Goal: Check status: Check status

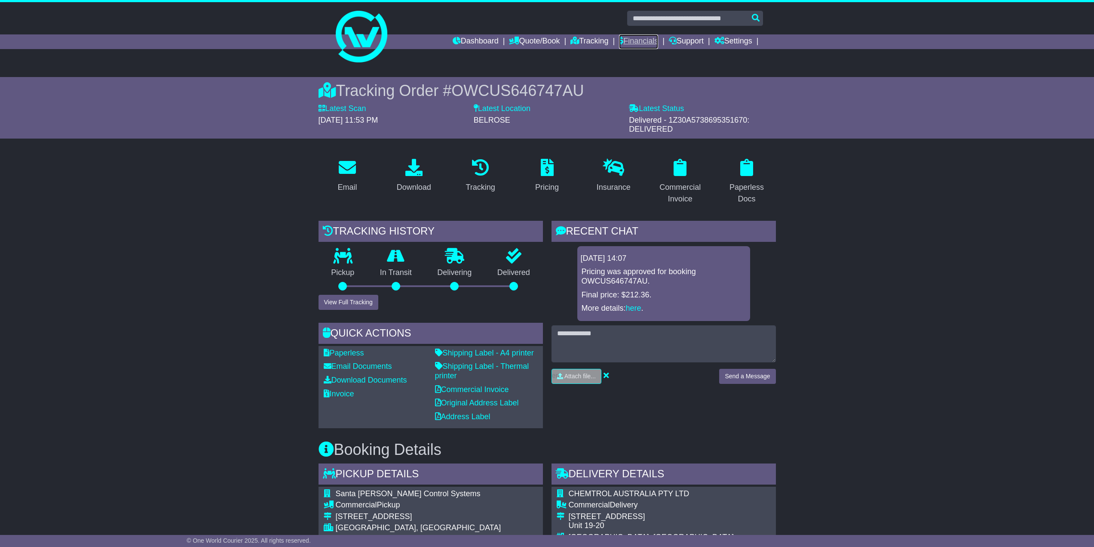
click at [633, 40] on link "Financials" at bounding box center [638, 41] width 39 height 15
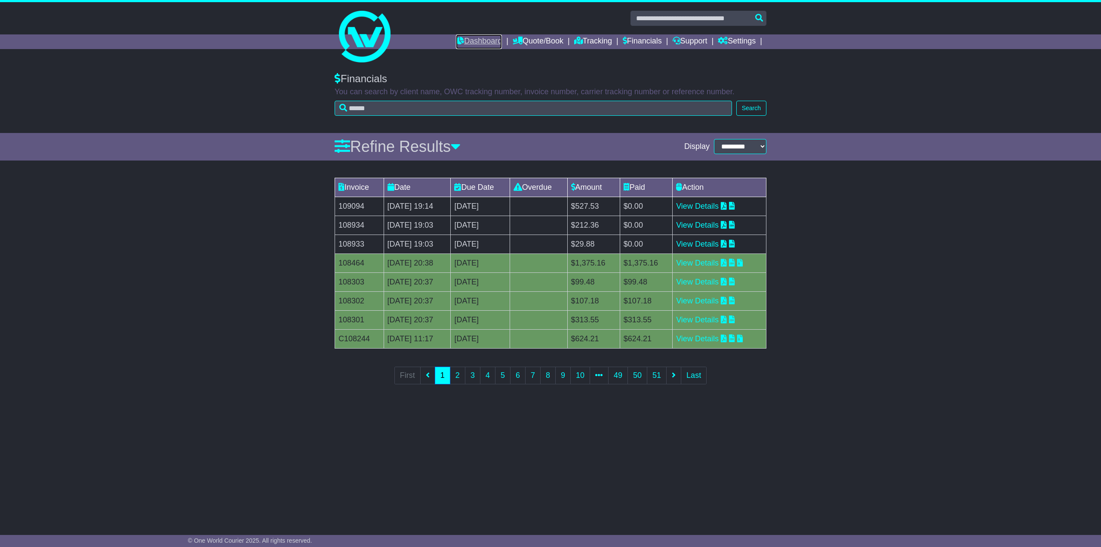
click at [468, 38] on link "Dashboard" at bounding box center [479, 41] width 46 height 15
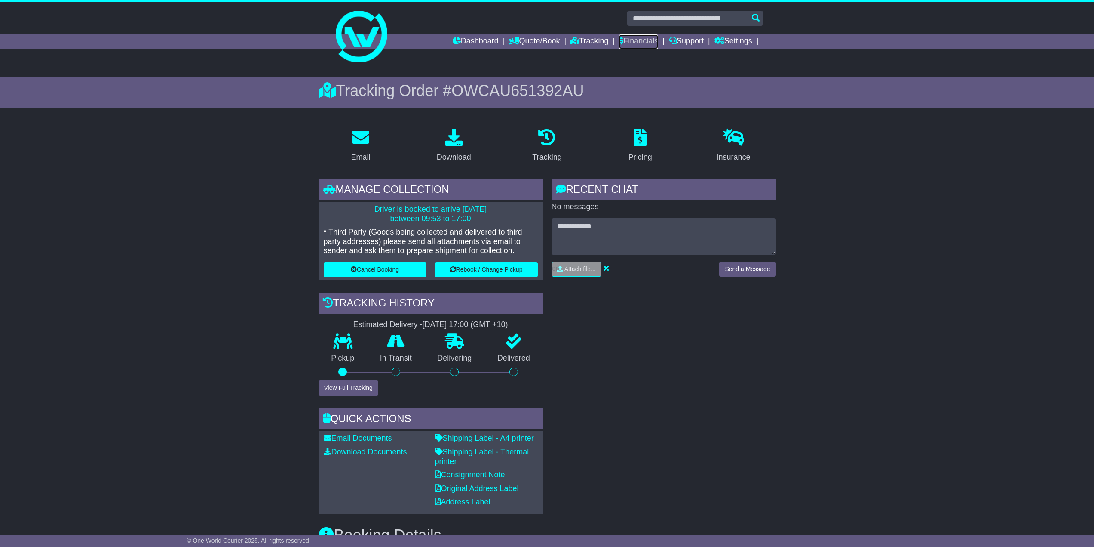
click at [635, 39] on link "Financials" at bounding box center [638, 41] width 39 height 15
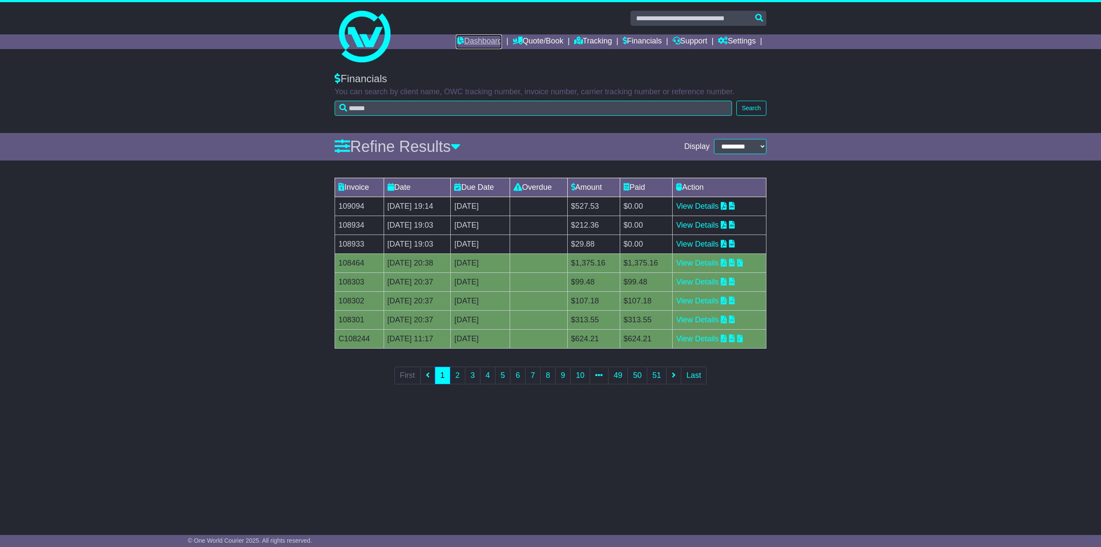
click at [465, 37] on link "Dashboard" at bounding box center [479, 41] width 46 height 15
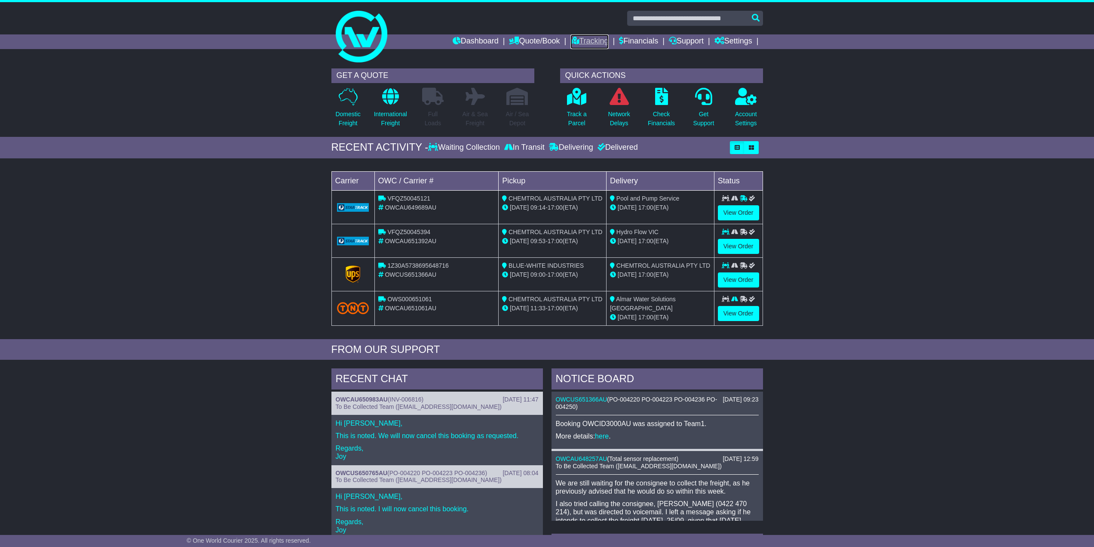
click at [589, 40] on link "Tracking" at bounding box center [590, 41] width 38 height 15
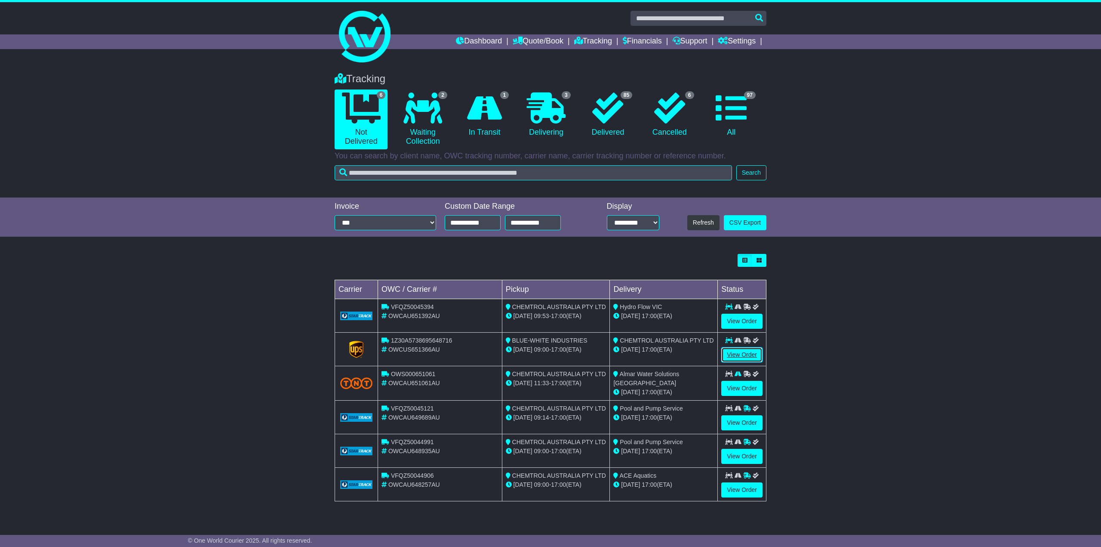
click at [743, 352] on link "View Order" at bounding box center [741, 354] width 41 height 15
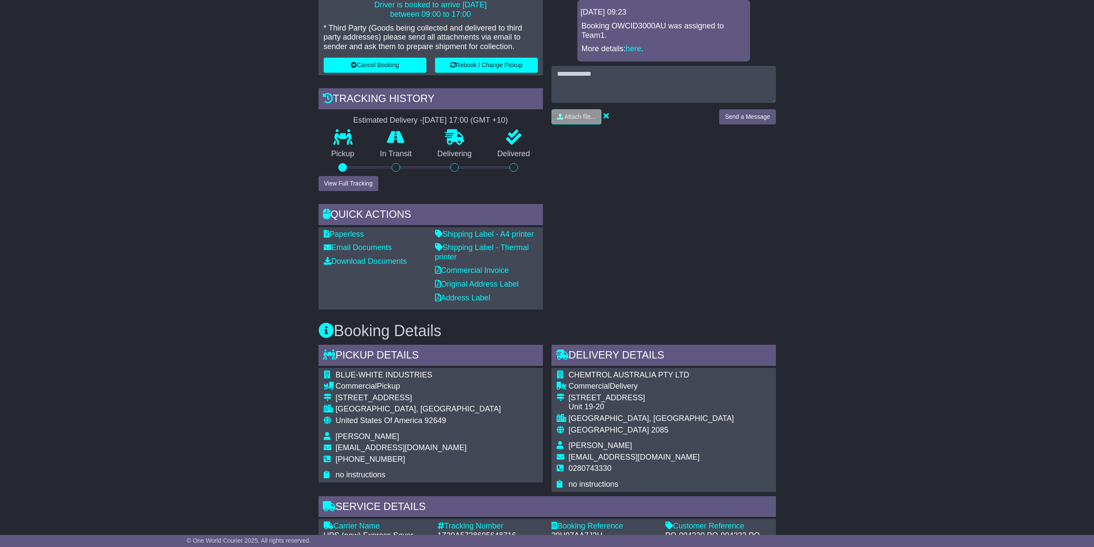
scroll to position [43, 0]
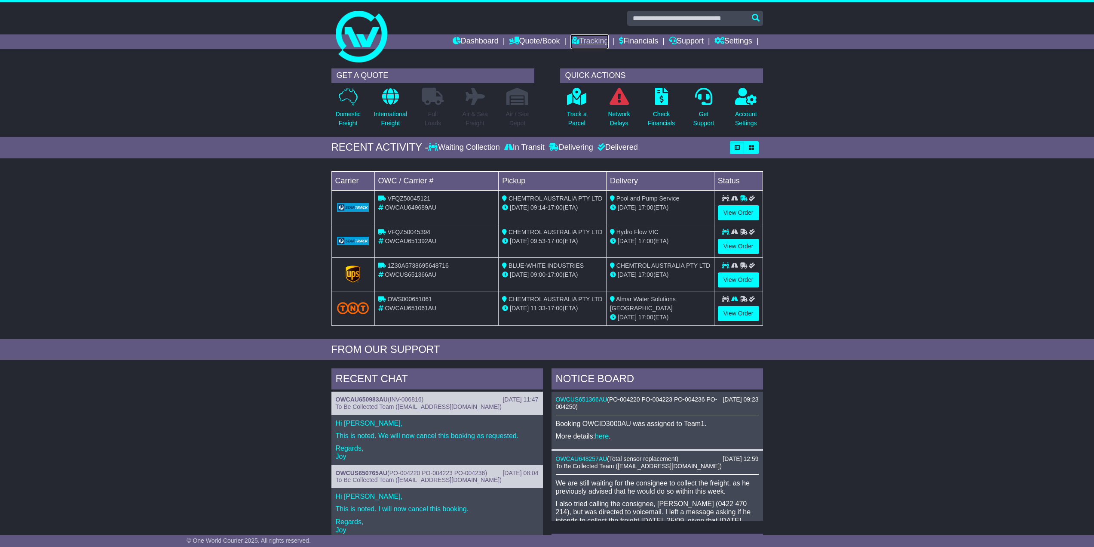
click at [581, 39] on link "Tracking" at bounding box center [590, 41] width 38 height 15
